Goal: Task Accomplishment & Management: Complete application form

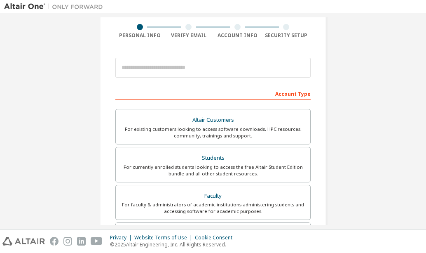
scroll to position [63, 0]
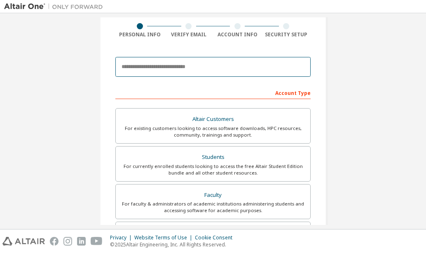
click at [218, 63] on input "email" at bounding box center [212, 67] width 195 height 20
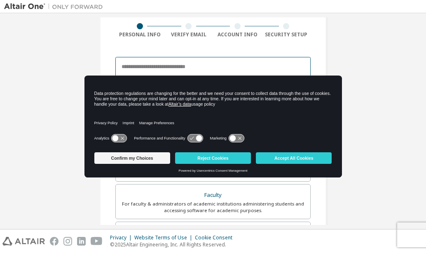
click at [218, 65] on input "email" at bounding box center [212, 67] width 195 height 20
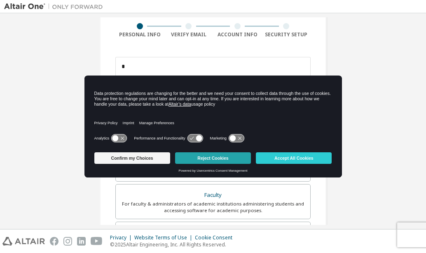
click at [223, 156] on button "Reject Cookies" at bounding box center [213, 158] width 76 height 12
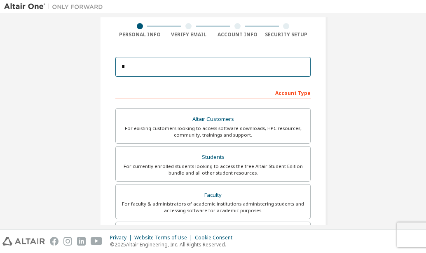
click at [181, 68] on input "*" at bounding box center [212, 67] width 195 height 20
type input "**********"
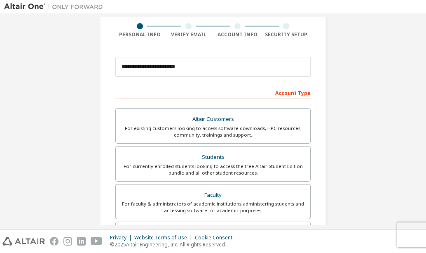
click at [180, 91] on div "Account Type" at bounding box center [212, 92] width 195 height 13
click at [301, 94] on div "Account Type" at bounding box center [212, 92] width 195 height 13
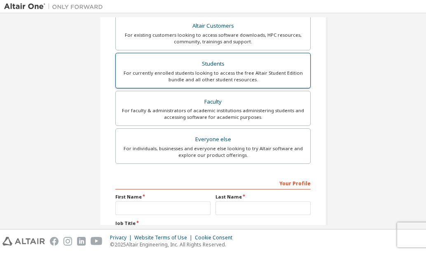
click at [256, 69] on div "Students" at bounding box center [213, 64] width 185 height 12
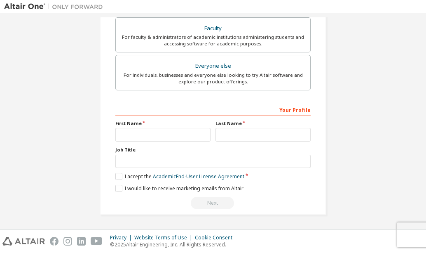
scroll to position [229, 0]
click at [181, 134] on input "text" at bounding box center [162, 135] width 95 height 14
type input "*"
type input "**********"
click at [226, 136] on input "text" at bounding box center [263, 135] width 95 height 14
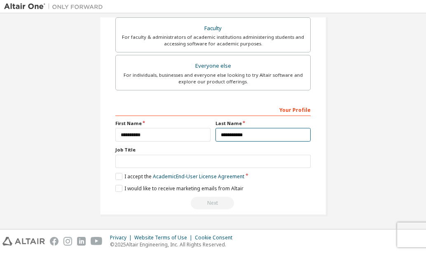
type input "**********"
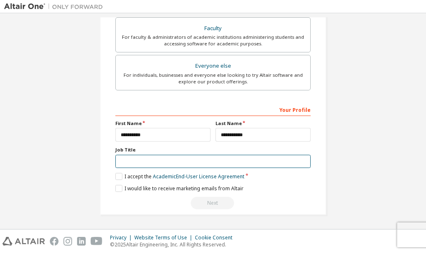
click at [200, 163] on input "text" at bounding box center [212, 162] width 195 height 14
type input "*******"
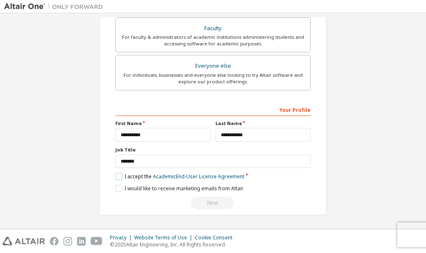
click at [115, 177] on label "I accept the Academic End-User License Agreement" at bounding box center [179, 176] width 129 height 7
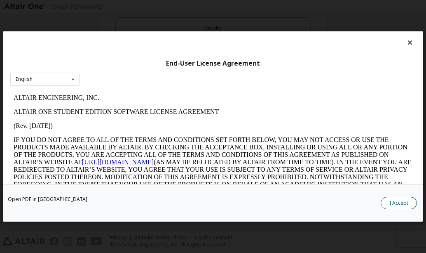
scroll to position [0, 0]
click at [400, 204] on button "I Accept" at bounding box center [399, 203] width 36 height 12
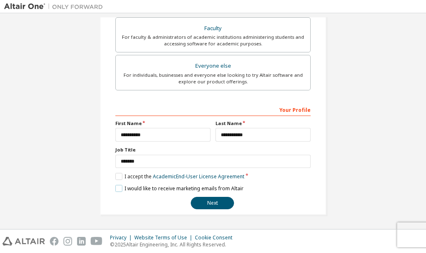
click at [115, 188] on label "I would like to receive marketing emails from Altair" at bounding box center [179, 188] width 128 height 7
click at [210, 202] on button "Next" at bounding box center [212, 203] width 43 height 12
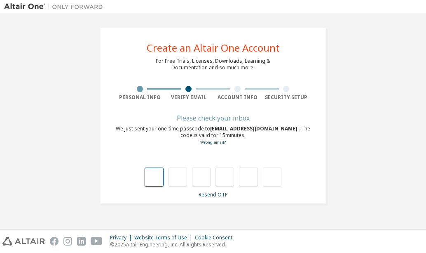
type input "*"
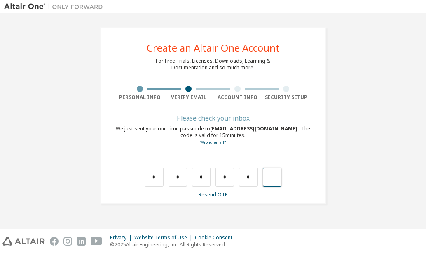
type input "*"
